Goal: Find specific page/section: Find specific page/section

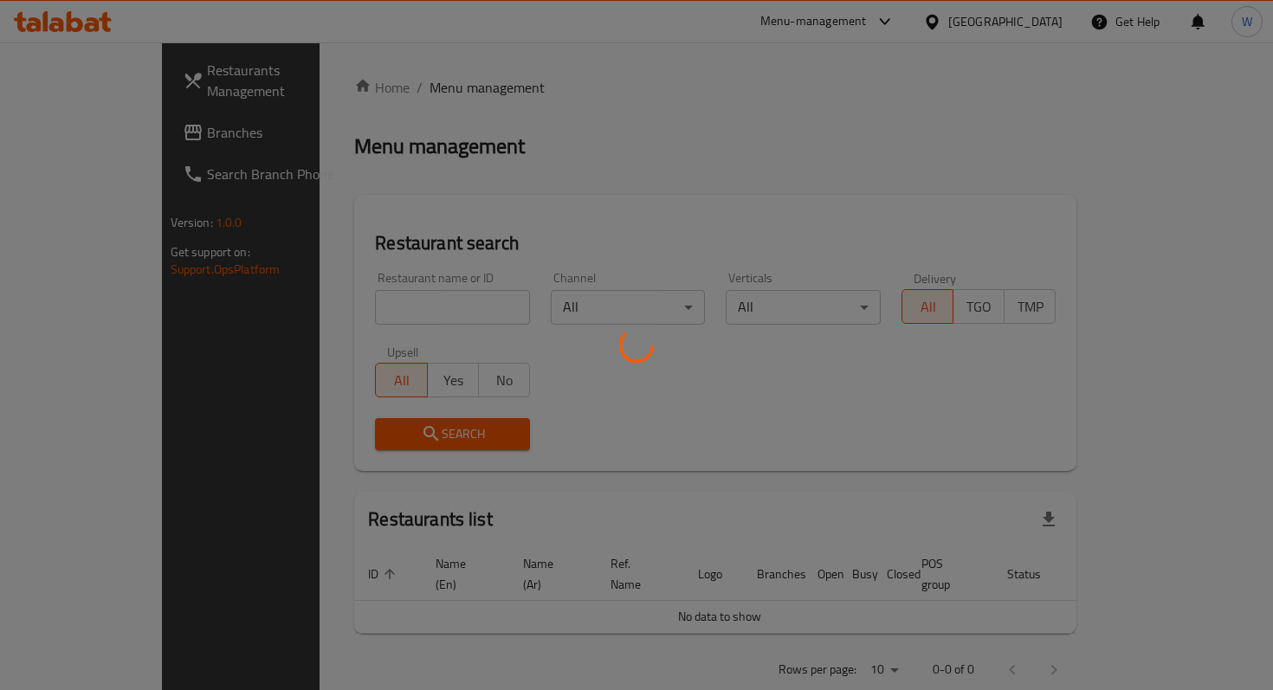
click at [411, 310] on div at bounding box center [636, 345] width 1273 height 690
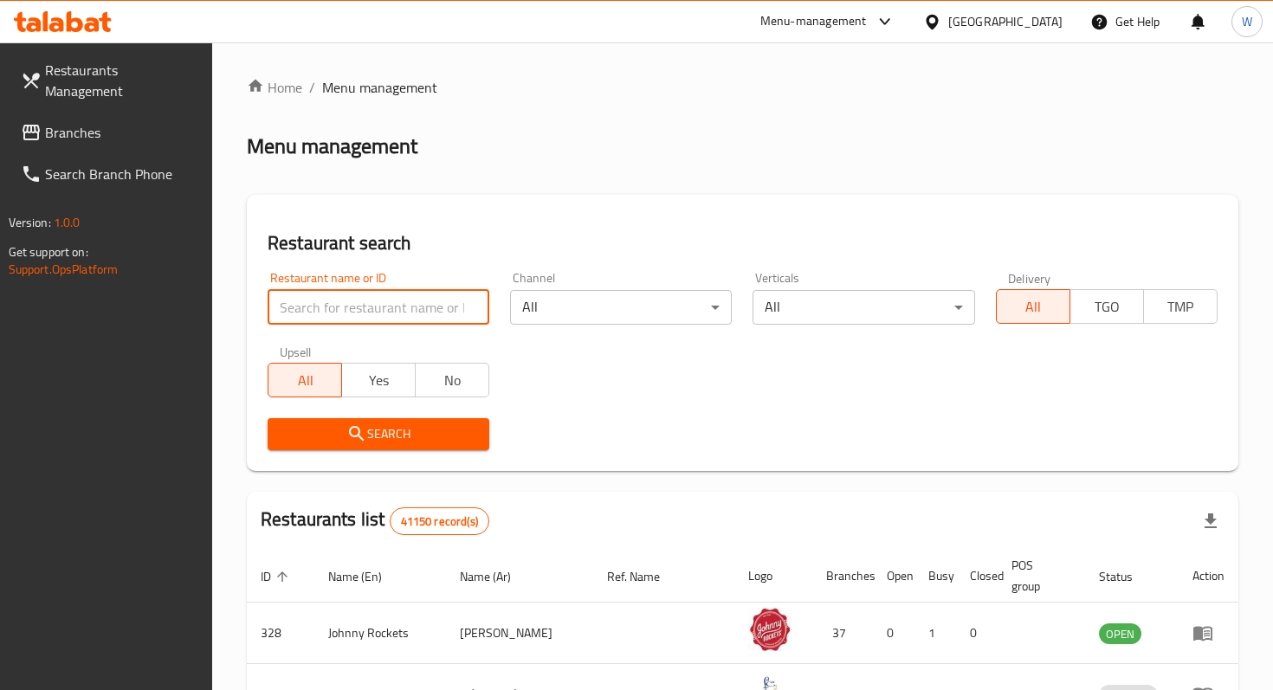
click at [428, 308] on input "search" at bounding box center [379, 307] width 222 height 35
type input "little lamb"
click button "Search" at bounding box center [379, 434] width 222 height 32
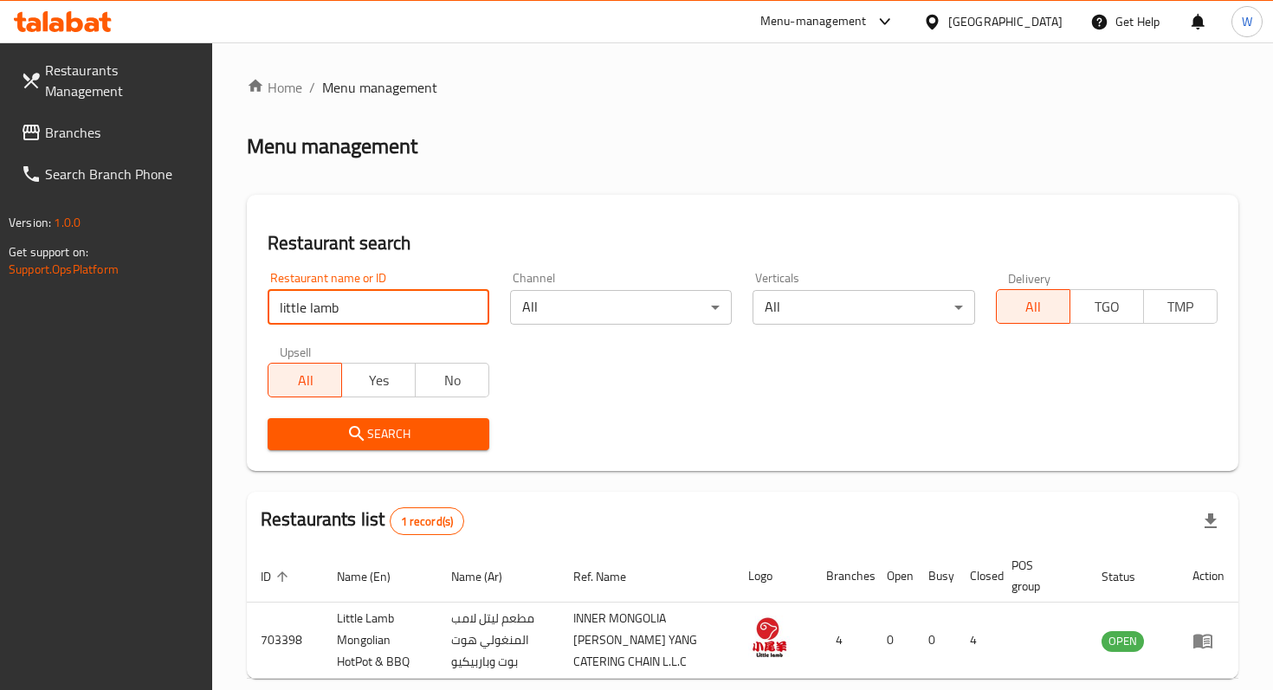
scroll to position [83, 0]
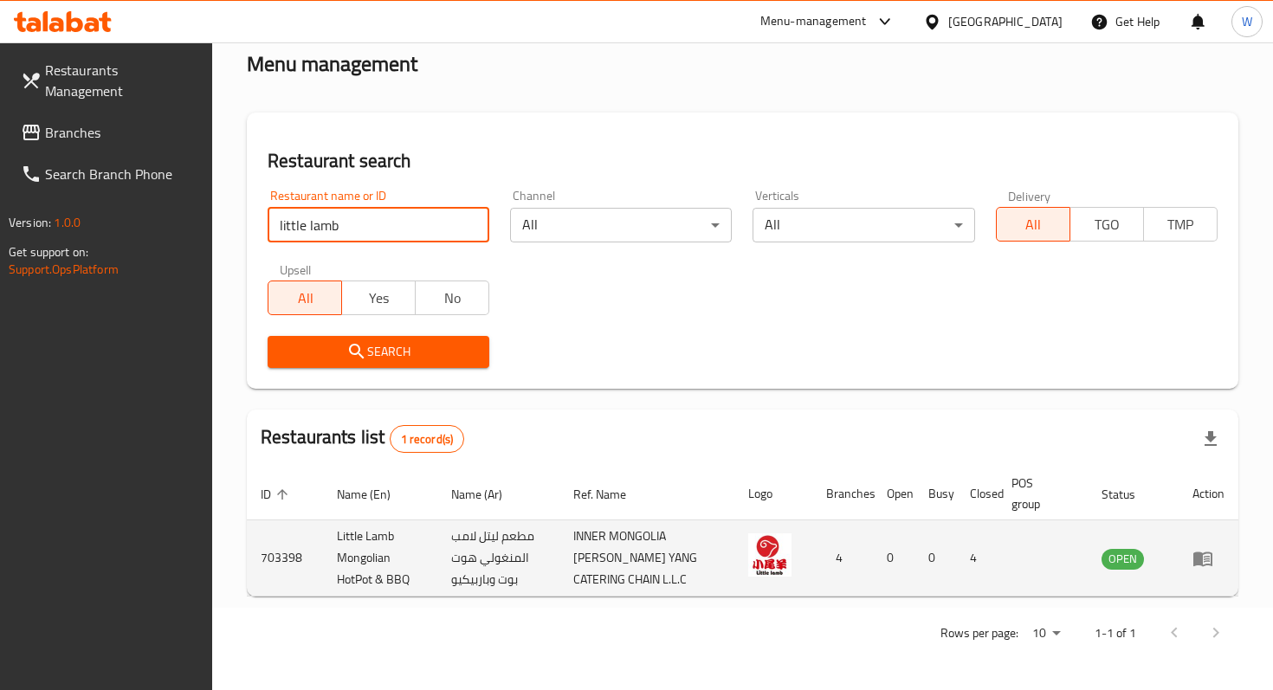
click at [1196, 564] on icon "enhanced table" at bounding box center [1203, 559] width 19 height 15
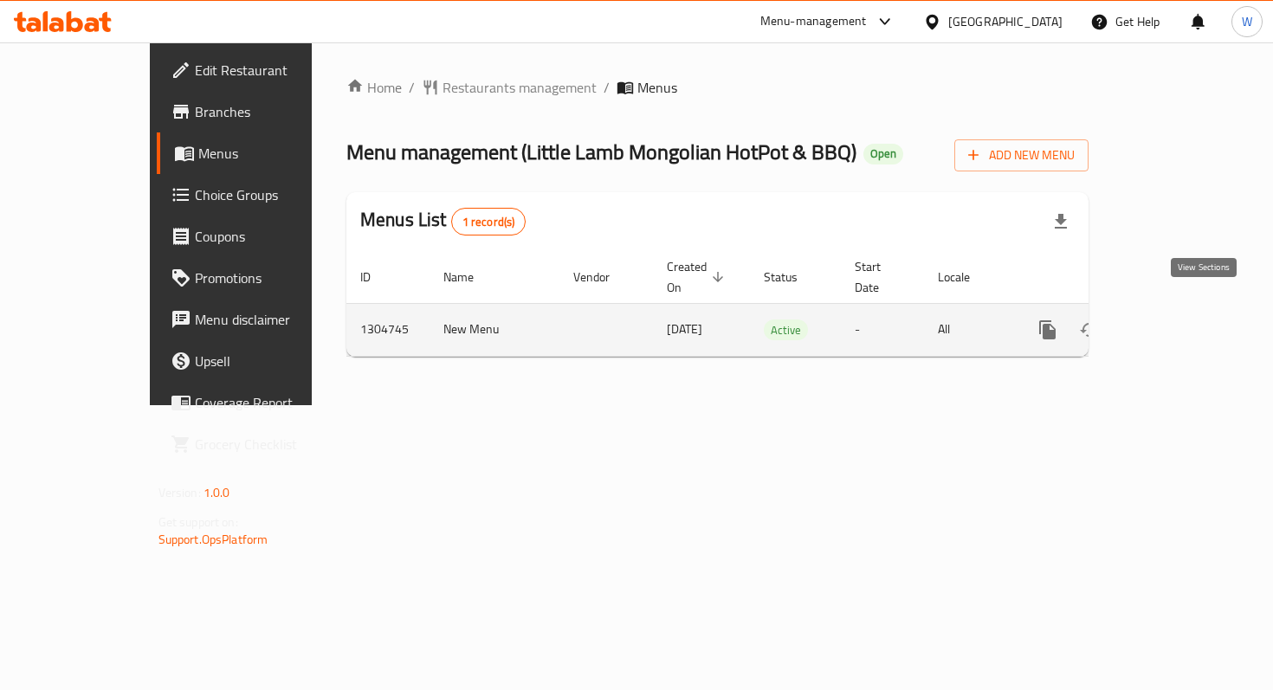
click at [1183, 320] on icon "enhanced table" at bounding box center [1173, 330] width 21 height 21
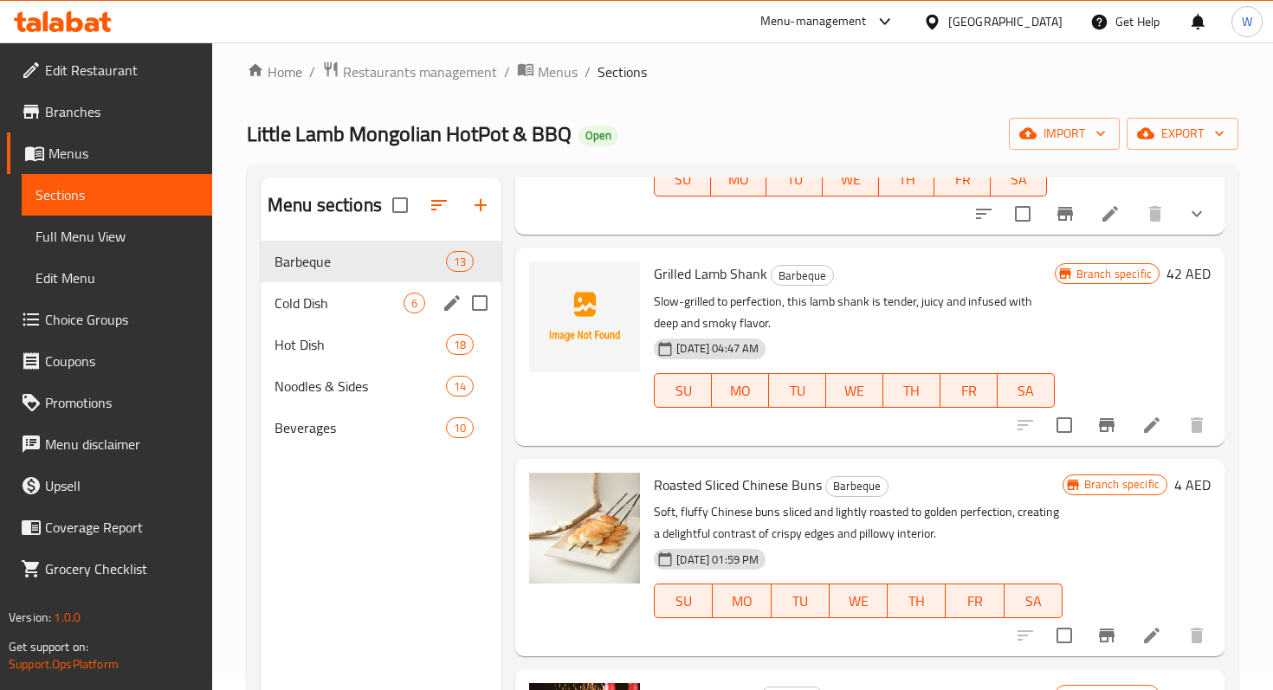
scroll to position [9, 0]
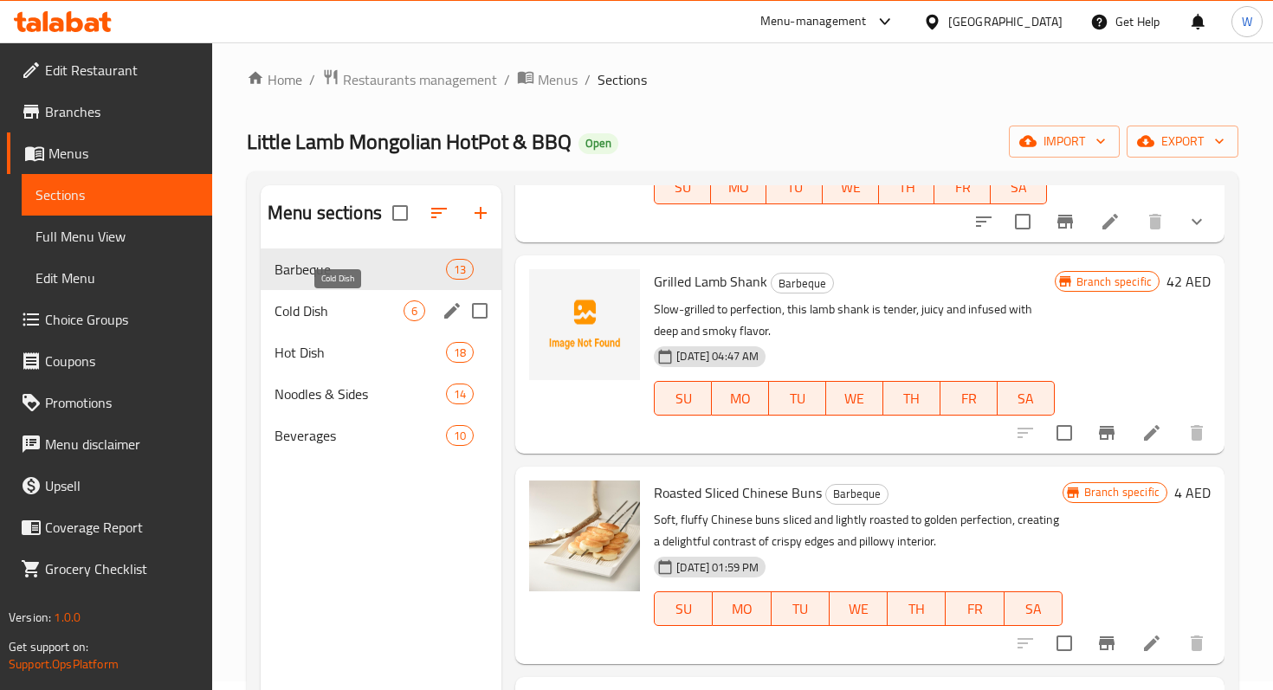
click at [341, 307] on span "Cold Dish" at bounding box center [339, 311] width 129 height 21
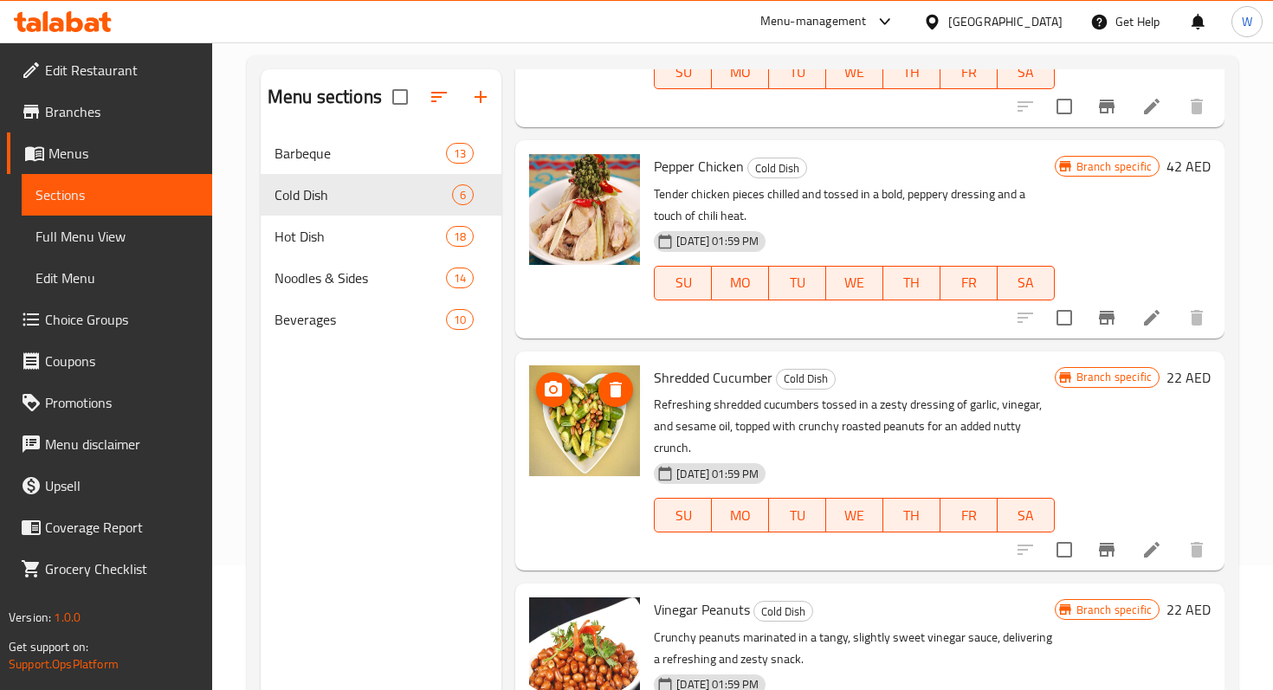
scroll to position [243, 0]
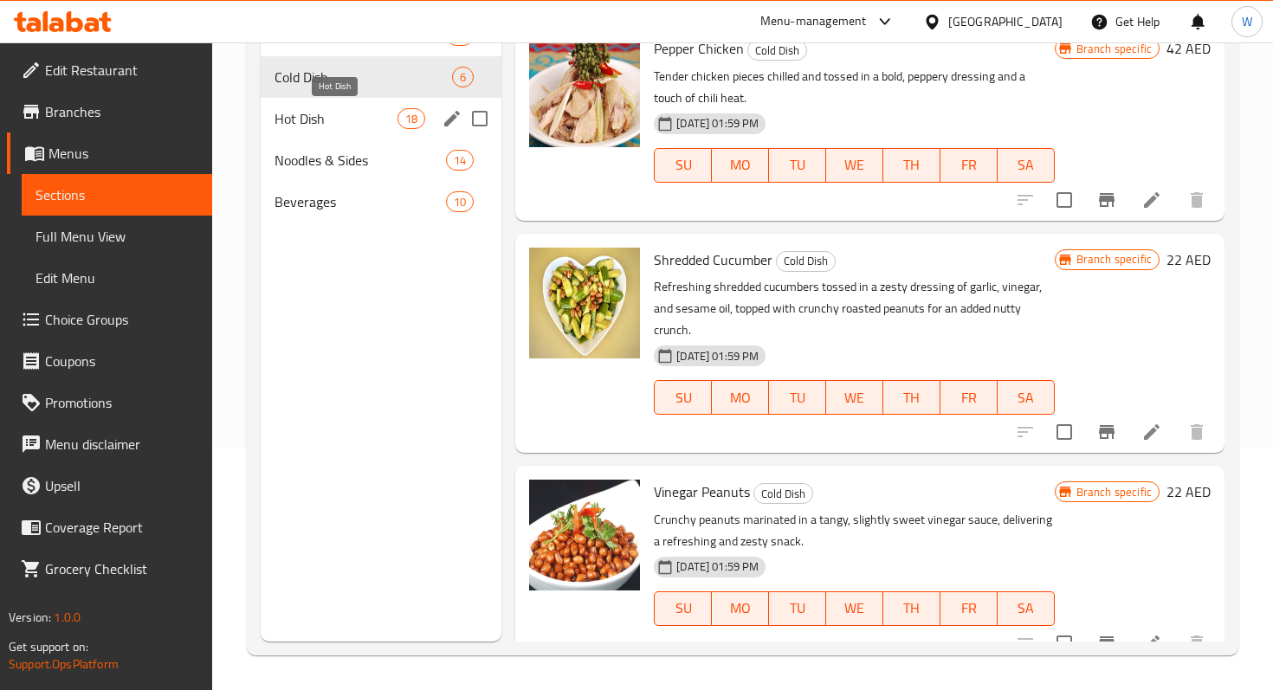
click at [329, 125] on span "Hot Dish" at bounding box center [336, 118] width 123 height 21
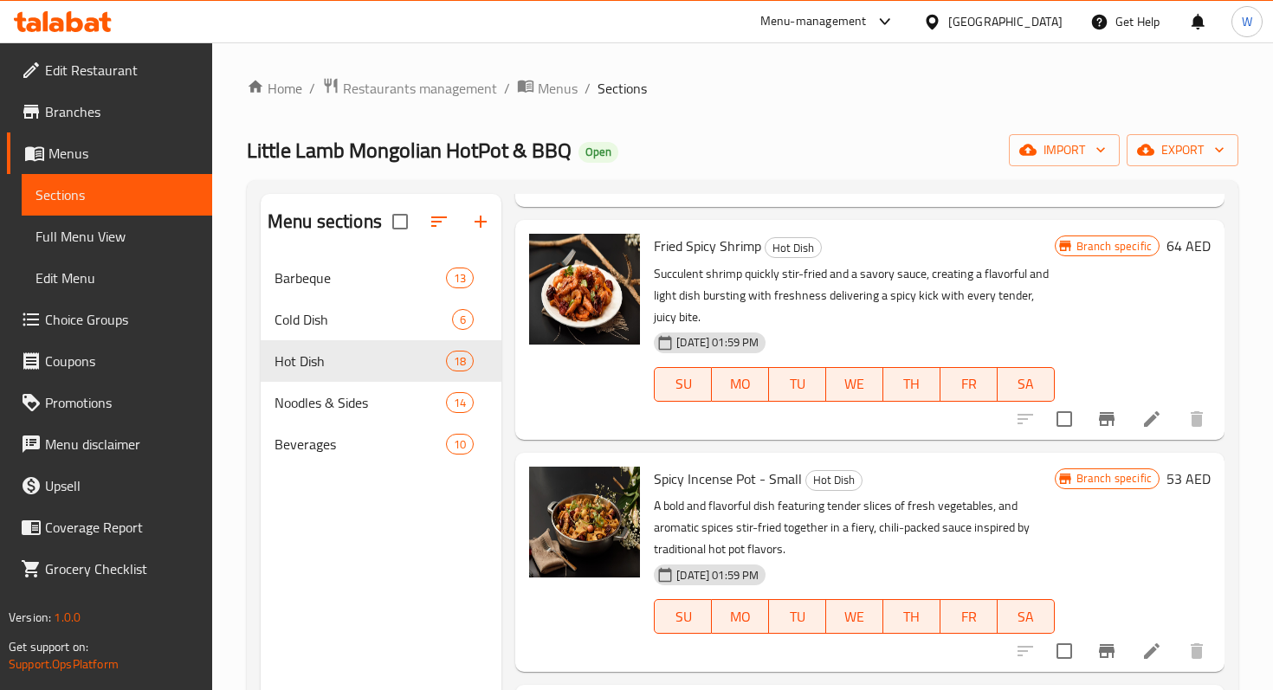
scroll to position [2921, 0]
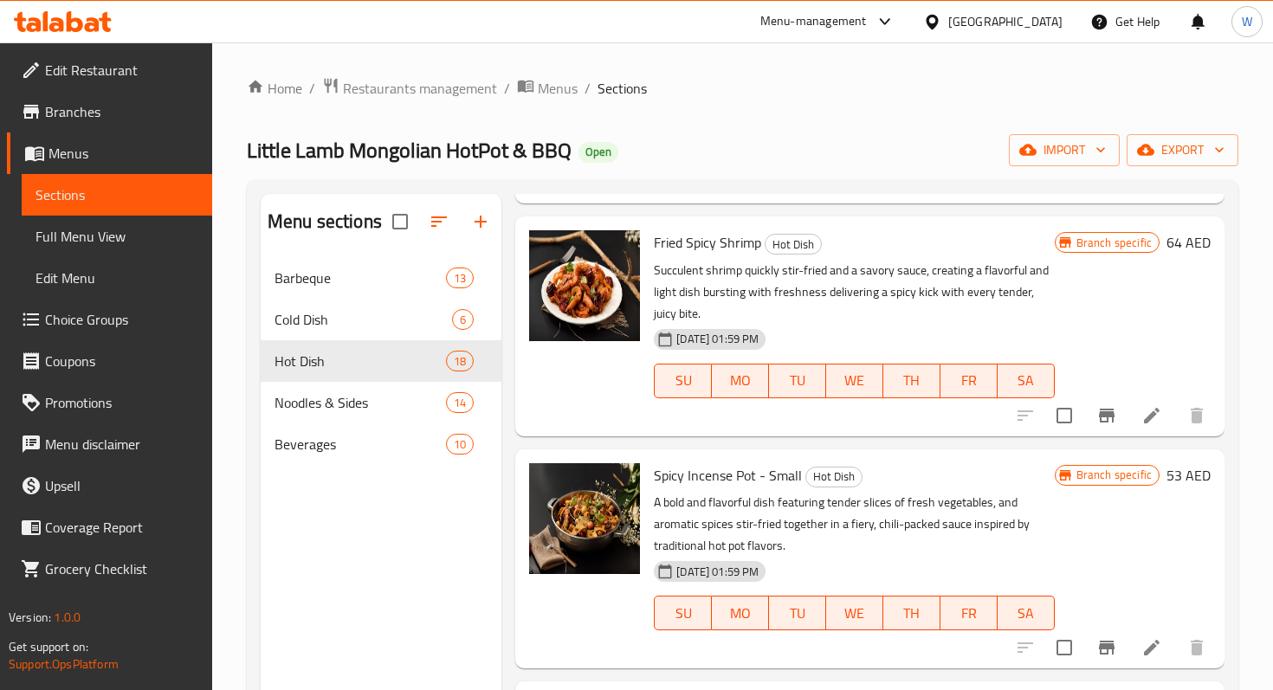
click at [787, 555] on div "[DATE] 01:59 PM SU MO TU WE TH FR SA" at bounding box center [854, 601] width 414 height 94
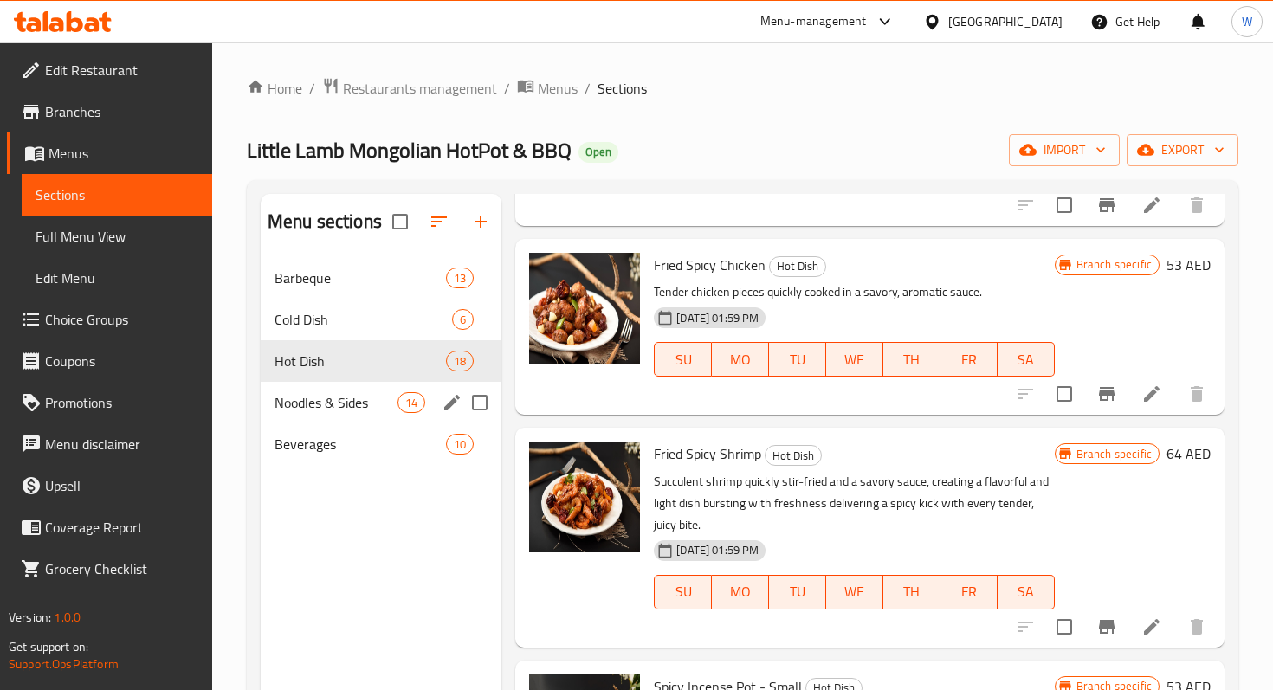
click at [365, 392] on div "Noodles & Sides 14" at bounding box center [381, 403] width 241 height 42
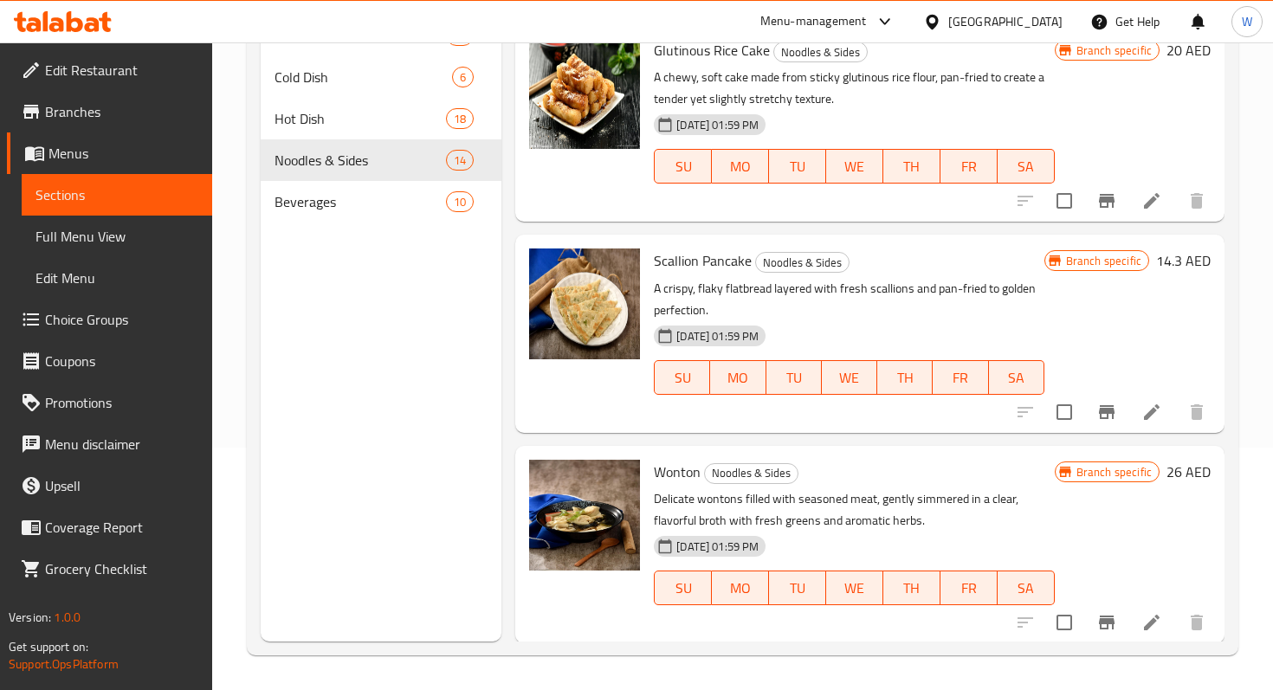
scroll to position [2218, 0]
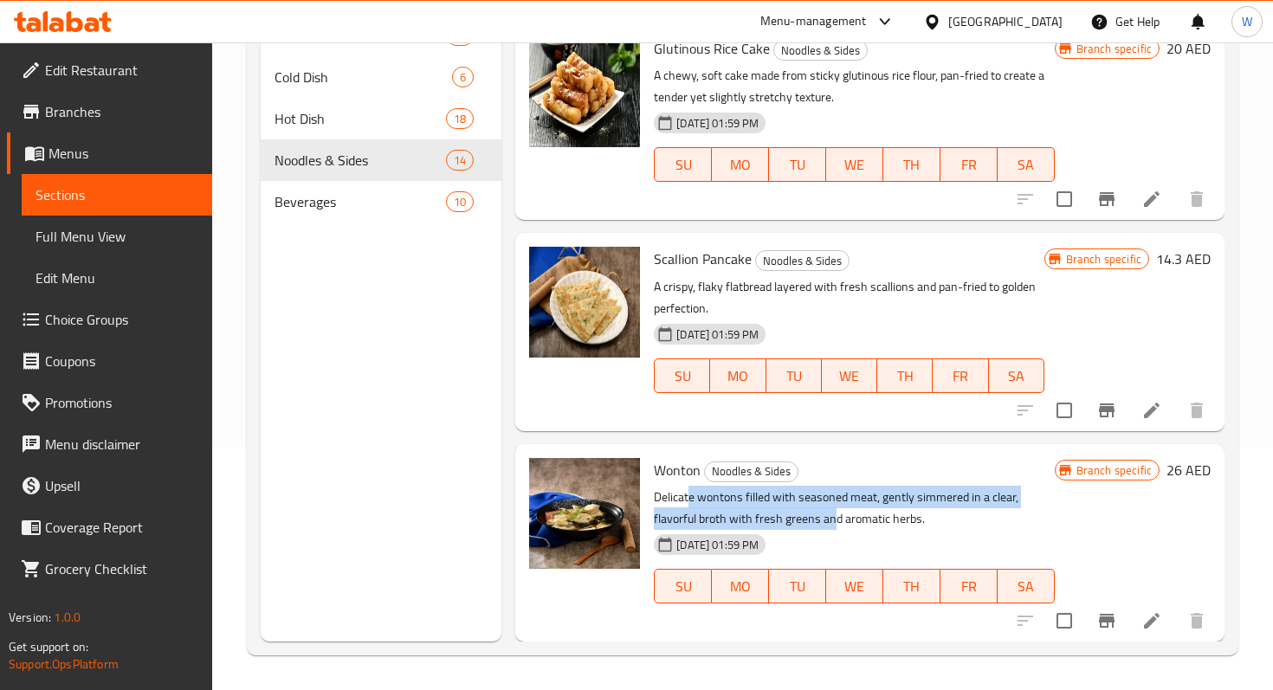
drag, startPoint x: 691, startPoint y: 504, endPoint x: 837, endPoint y: 521, distance: 146.5
click at [837, 521] on p "Delicate wontons filled with seasoned meat, gently simmered in a clear, flavorf…" at bounding box center [854, 508] width 400 height 43
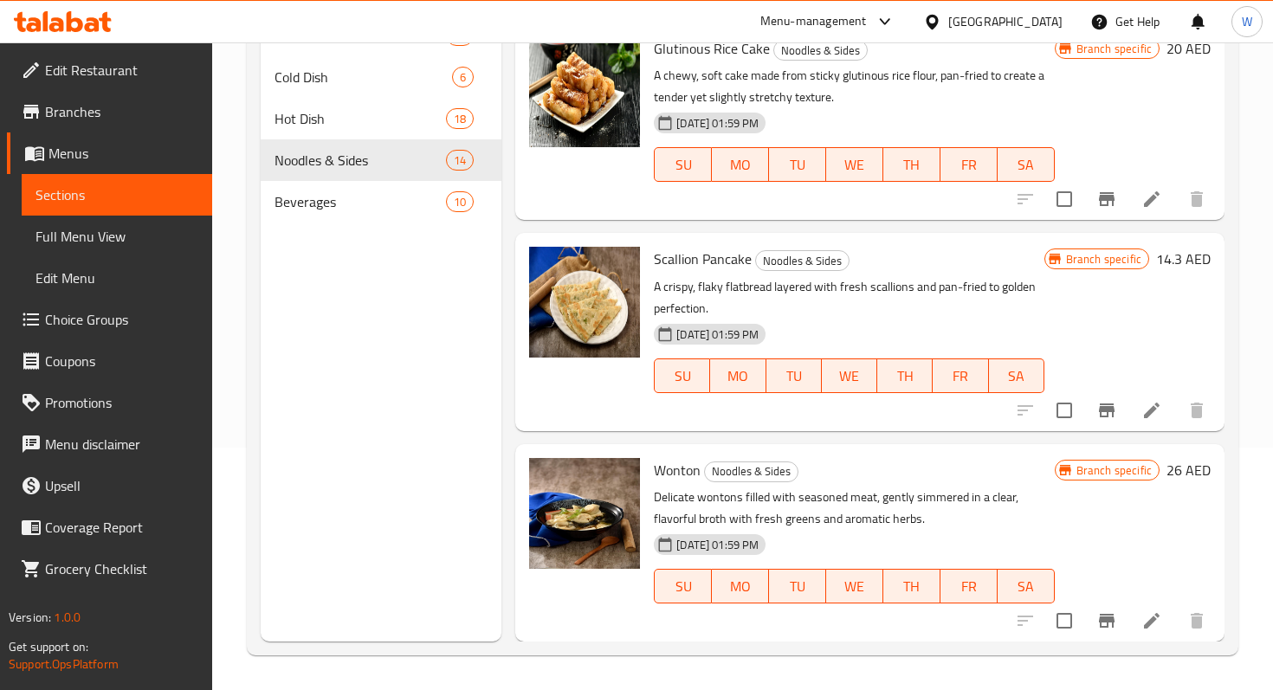
click at [894, 531] on div "[DATE] 01:59 PM SU MO TU WE TH FR SA" at bounding box center [854, 575] width 414 height 94
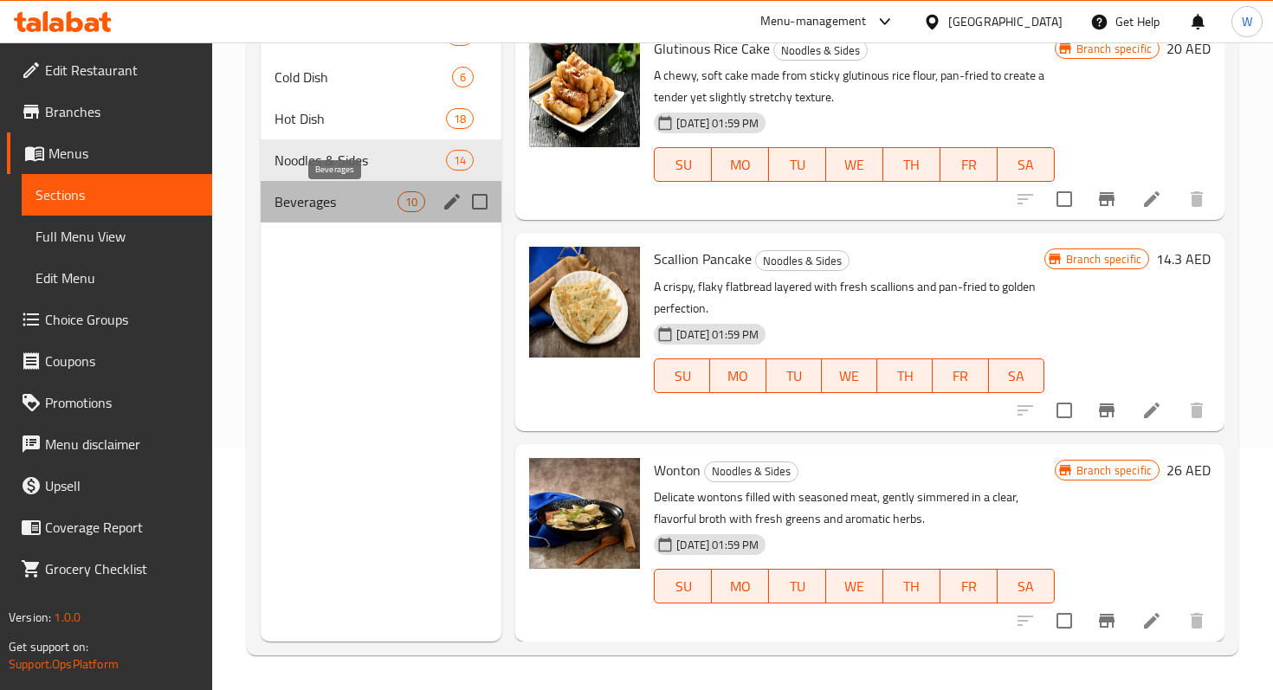
click at [369, 210] on span "Beverages" at bounding box center [336, 201] width 123 height 21
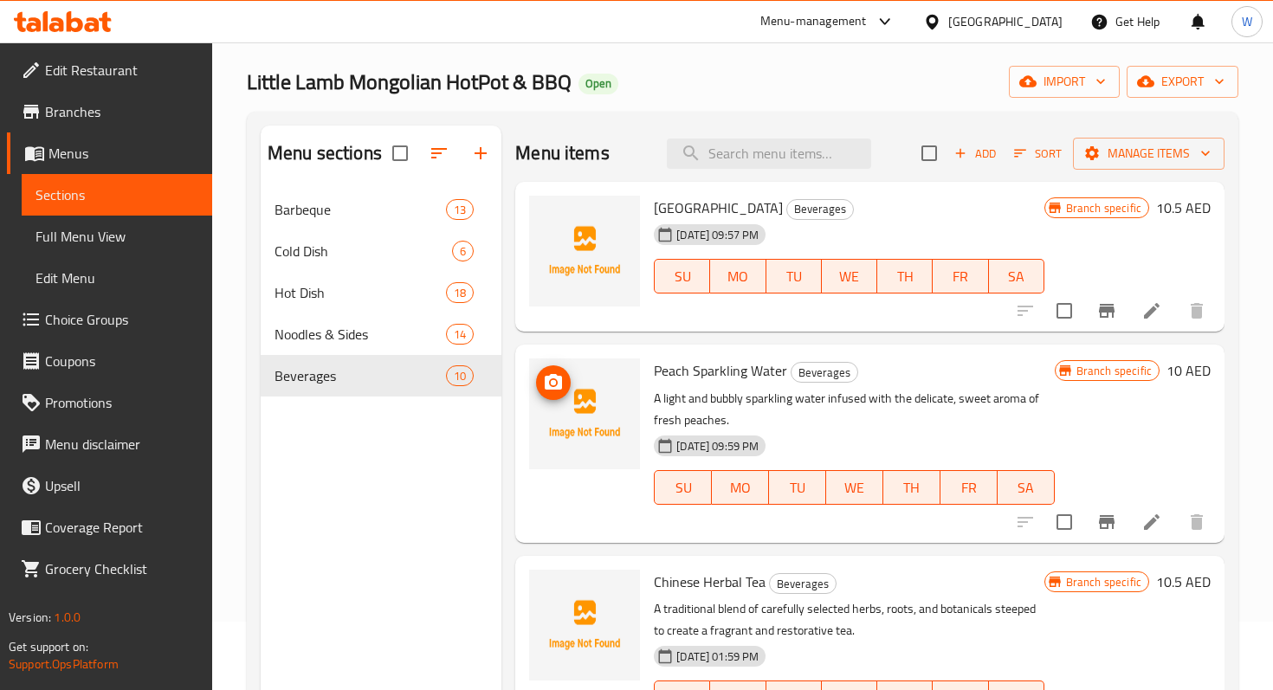
scroll to position [70, 0]
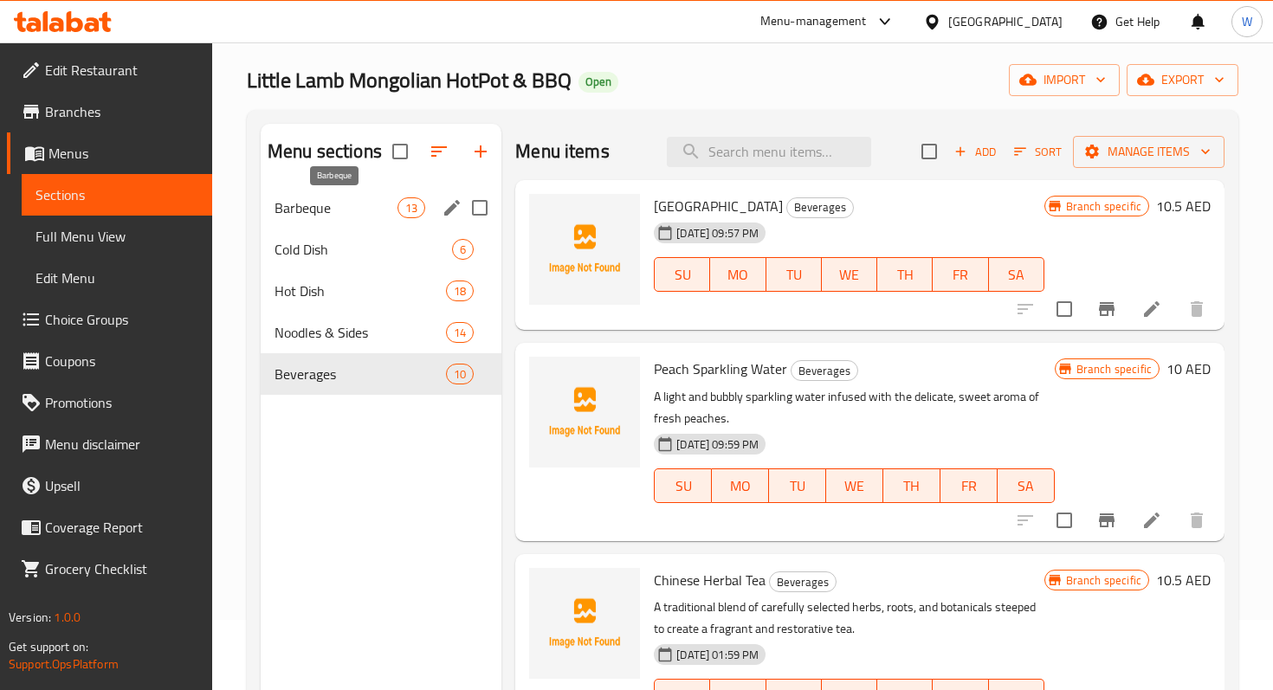
click at [337, 204] on span "Barbeque" at bounding box center [336, 208] width 123 height 21
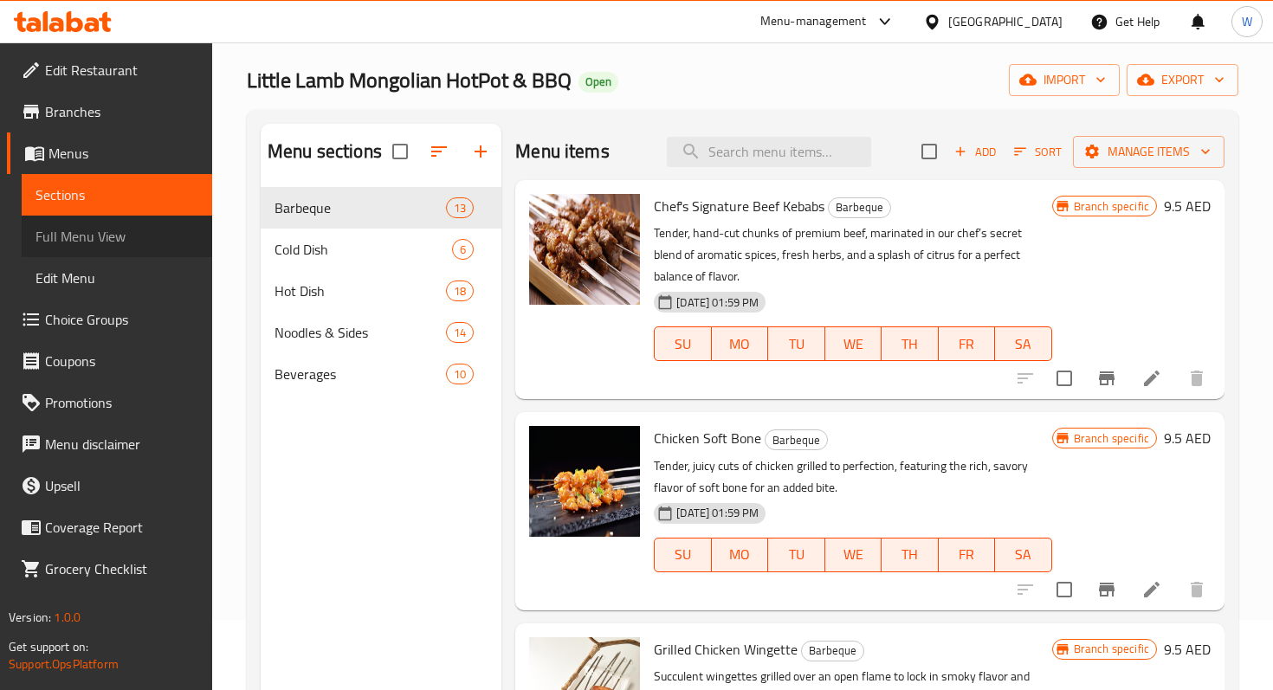
click at [83, 234] on span "Full Menu View" at bounding box center [117, 236] width 163 height 21
